Goal: Task Accomplishment & Management: Use online tool/utility

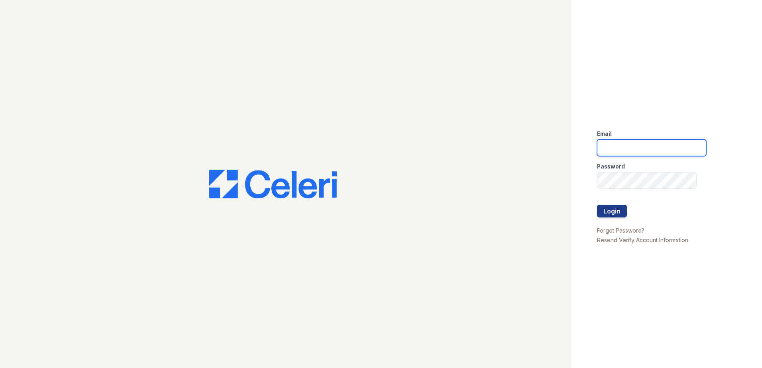
click at [637, 148] on input "email" at bounding box center [651, 147] width 109 height 17
type input "mdillon@trinity-pm.com"
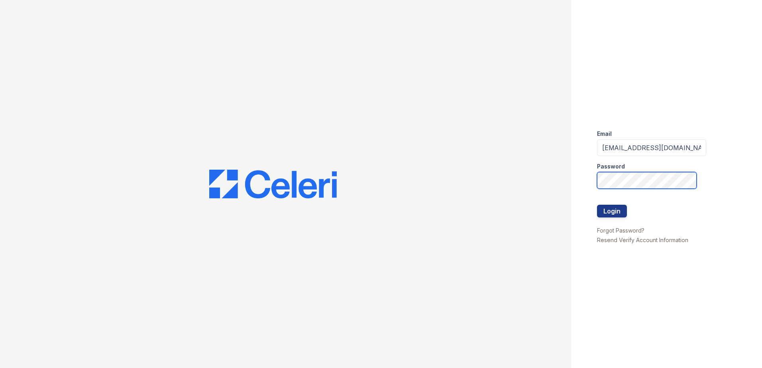
click at [597, 205] on button "Login" at bounding box center [612, 211] width 30 height 13
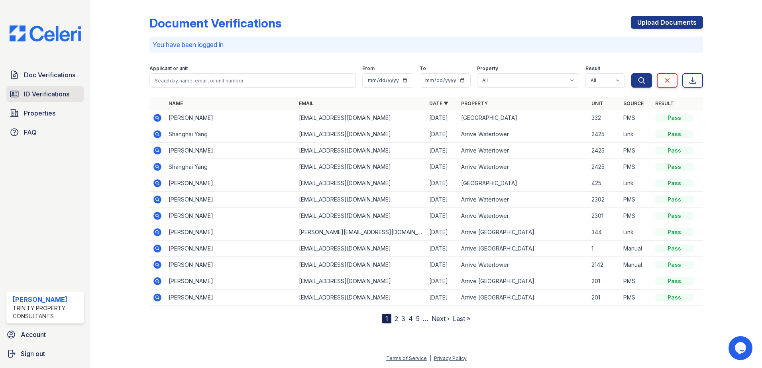
click at [51, 94] on span "ID Verifications" at bounding box center [46, 94] width 45 height 10
